Goal: Task Accomplishment & Management: Manage account settings

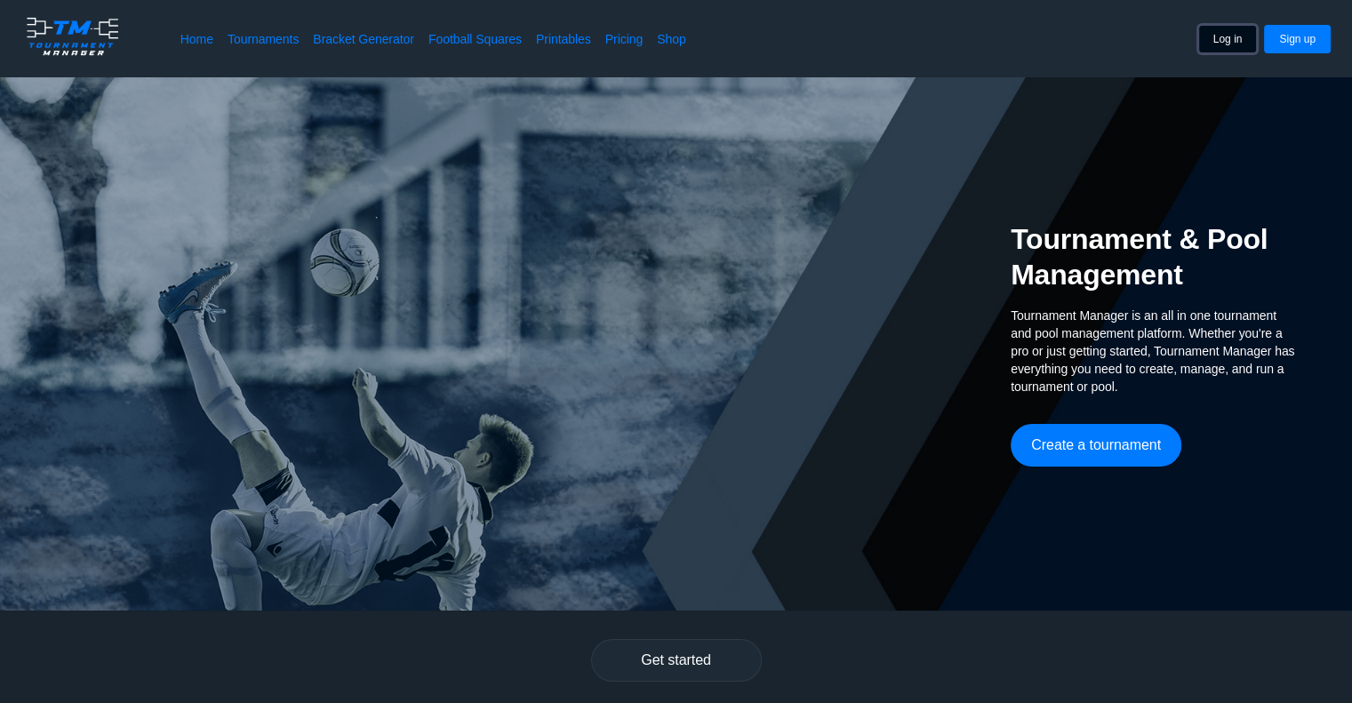
click at [1227, 37] on button "Log in" at bounding box center [1228, 39] width 60 height 28
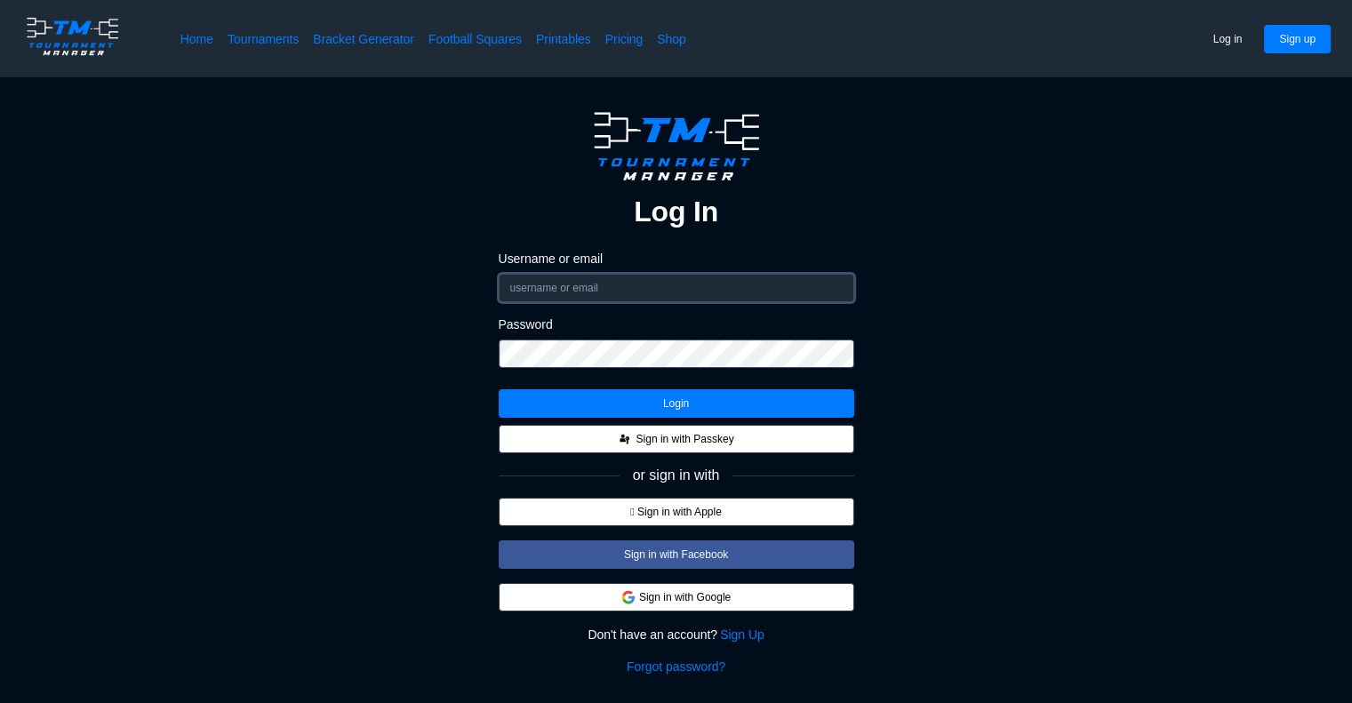
click at [651, 292] on input "Username or email" at bounding box center [677, 288] width 356 height 28
type input "[EMAIL_ADDRESS][DOMAIN_NAME]"
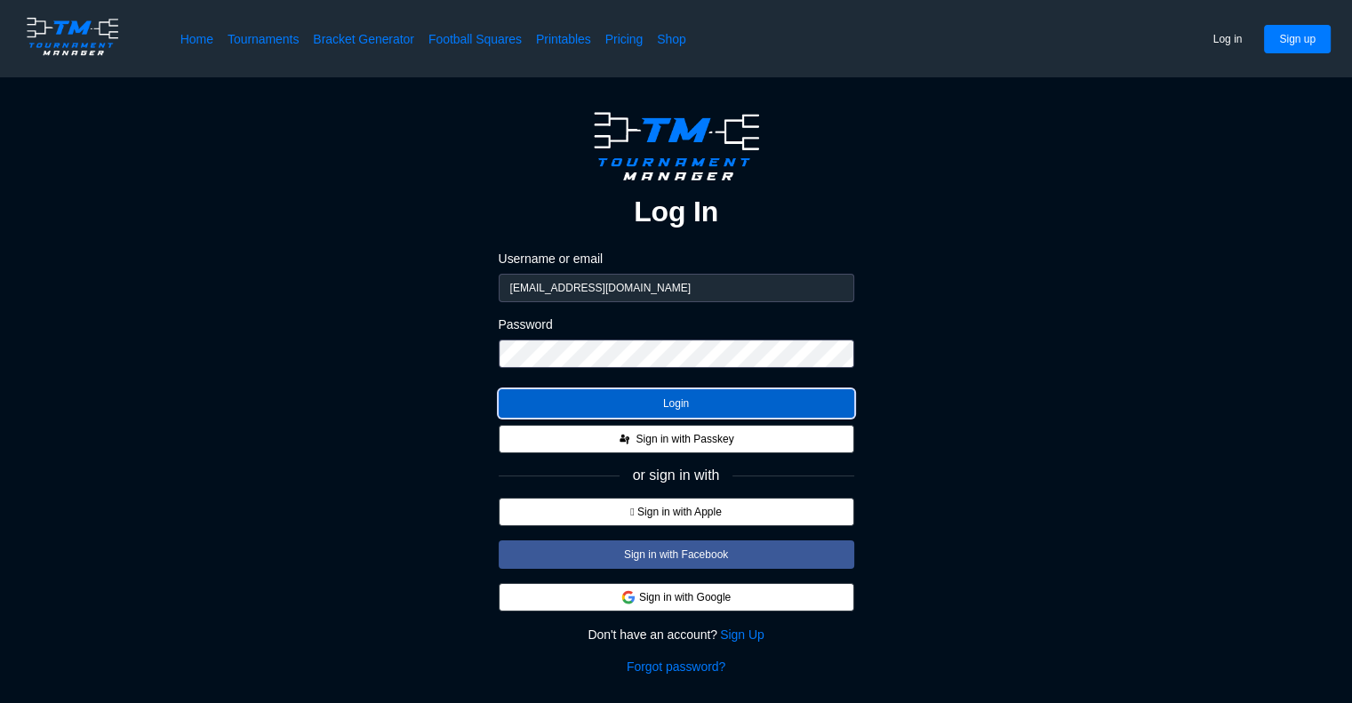
click at [634, 411] on button "Login" at bounding box center [677, 403] width 356 height 28
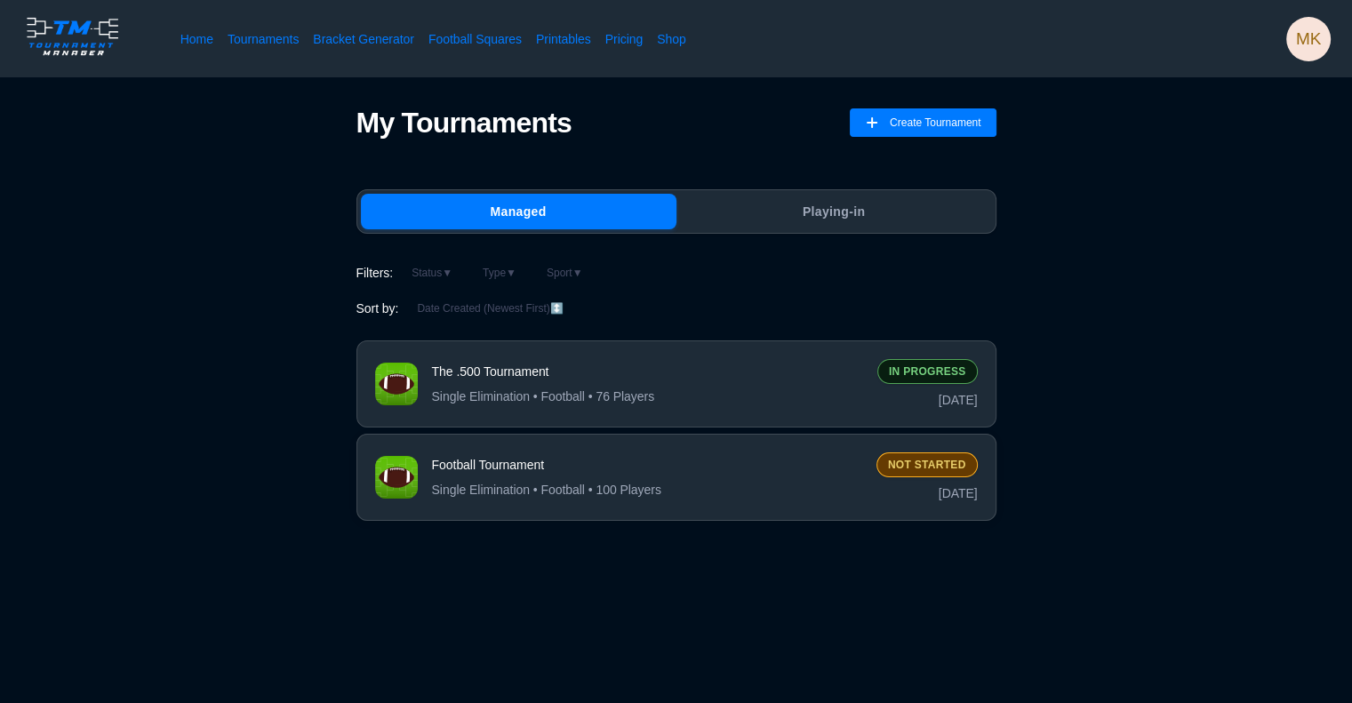
click at [632, 490] on span "Single Elimination • Football • 100 Players" at bounding box center [546, 490] width 229 height 18
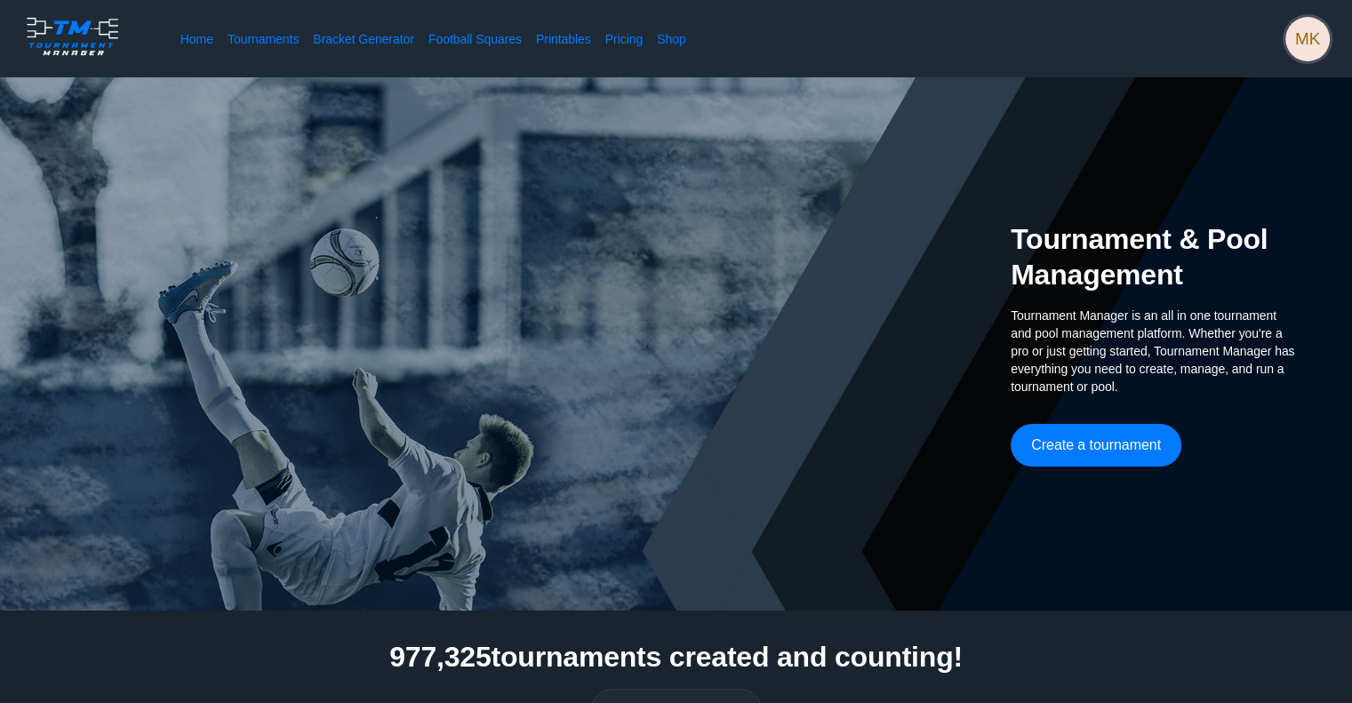
click at [1314, 26] on span "MK" at bounding box center [1307, 39] width 44 height 44
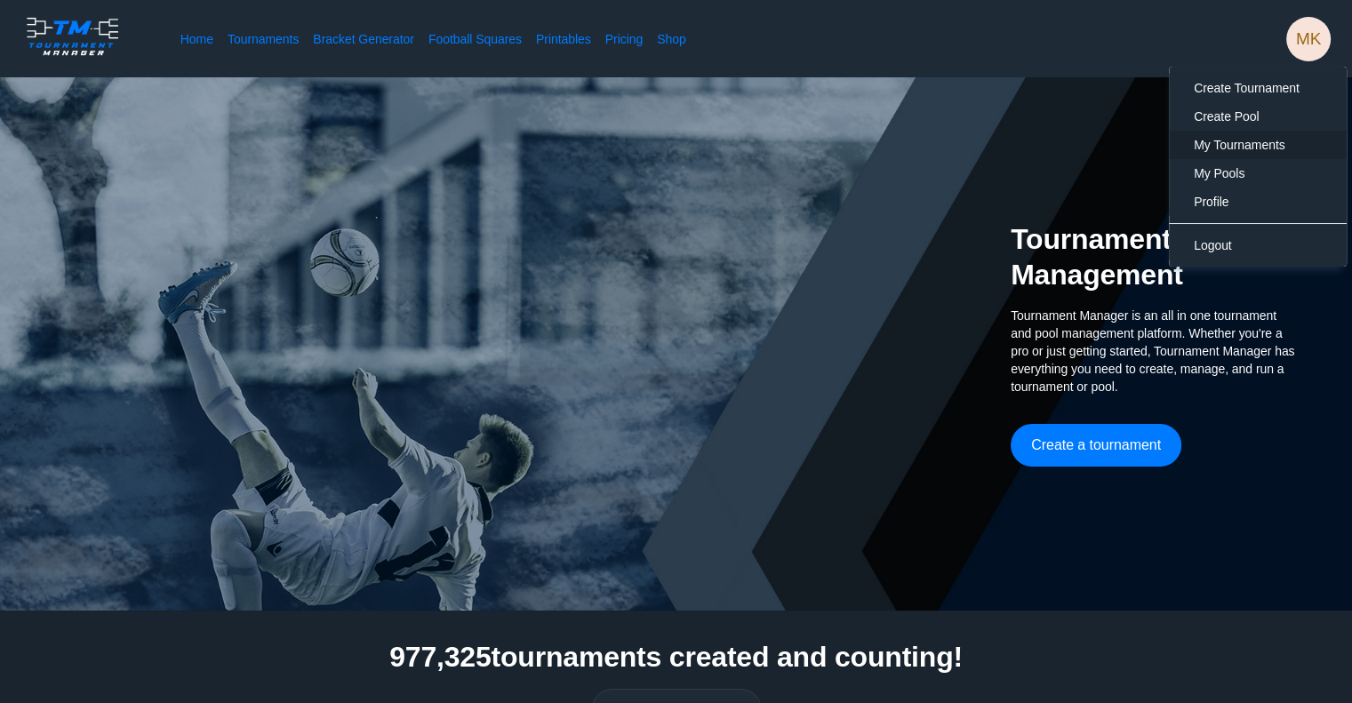
click at [1238, 134] on div "My Tournaments" at bounding box center [1258, 145] width 178 height 28
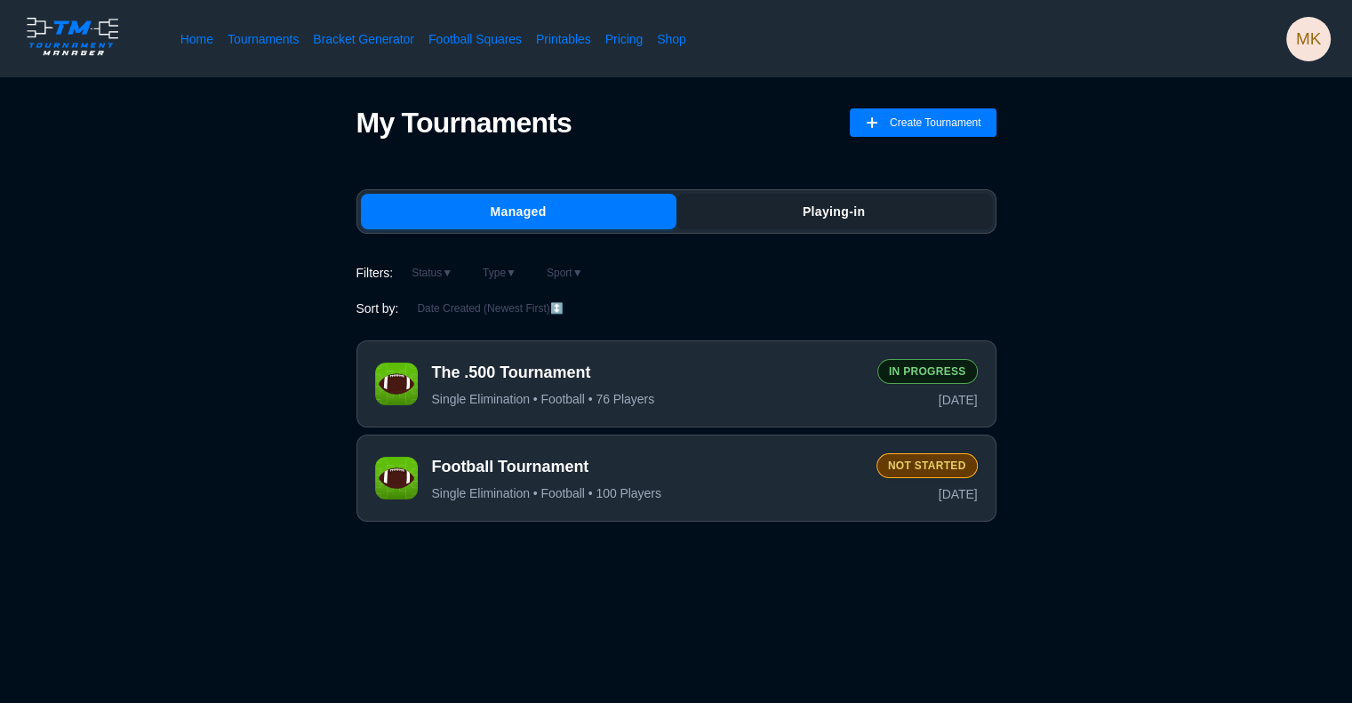
click at [885, 225] on button "Playing-in" at bounding box center [835, 212] width 316 height 36
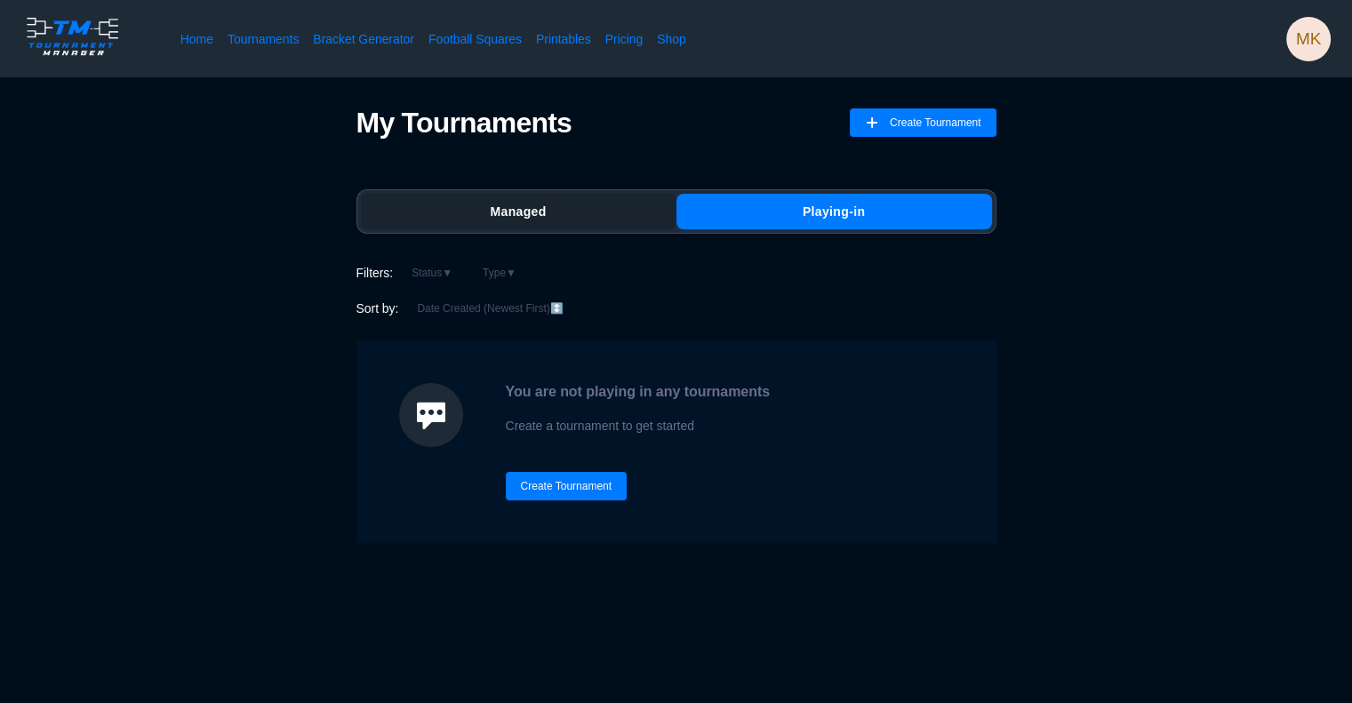
click at [628, 207] on button "Managed" at bounding box center [519, 212] width 316 height 36
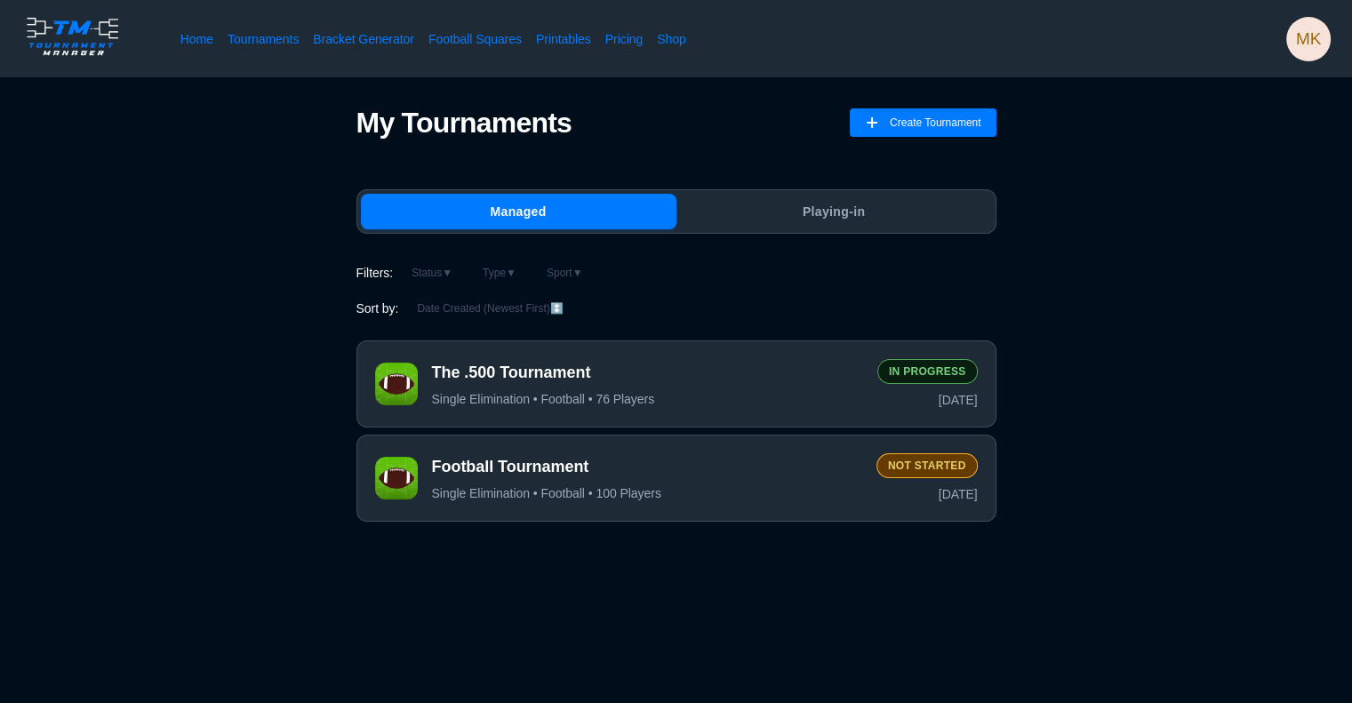
drag, startPoint x: 513, startPoint y: 373, endPoint x: 1063, endPoint y: 289, distance: 556.7
click at [1101, 281] on div "My Tournaments Create Tournament Managed Playing-in Filters: Status ▼ Type ▼ Sp…" at bounding box center [676, 317] width 1210 height 423
click at [660, 372] on span "The .500 Tournament" at bounding box center [647, 372] width 431 height 22
